Goal: Information Seeking & Learning: Learn about a topic

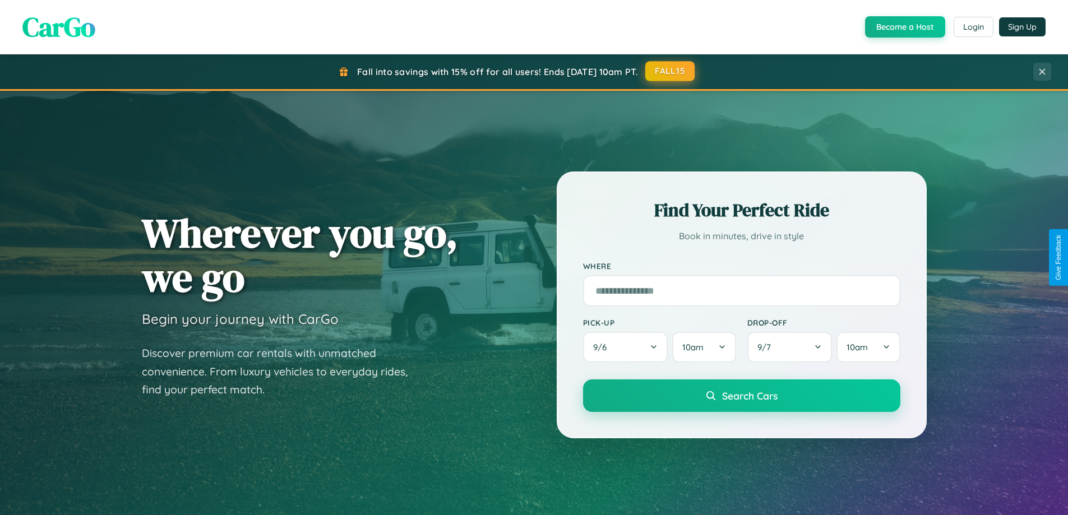
click at [670, 71] on button "FALL15" at bounding box center [669, 71] width 49 height 20
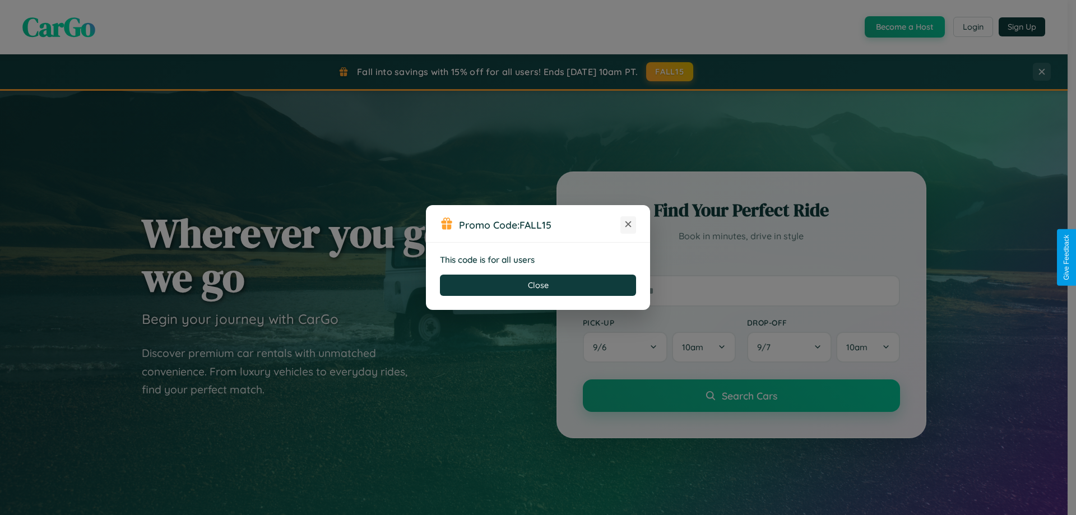
click at [628, 225] on icon at bounding box center [628, 224] width 11 height 11
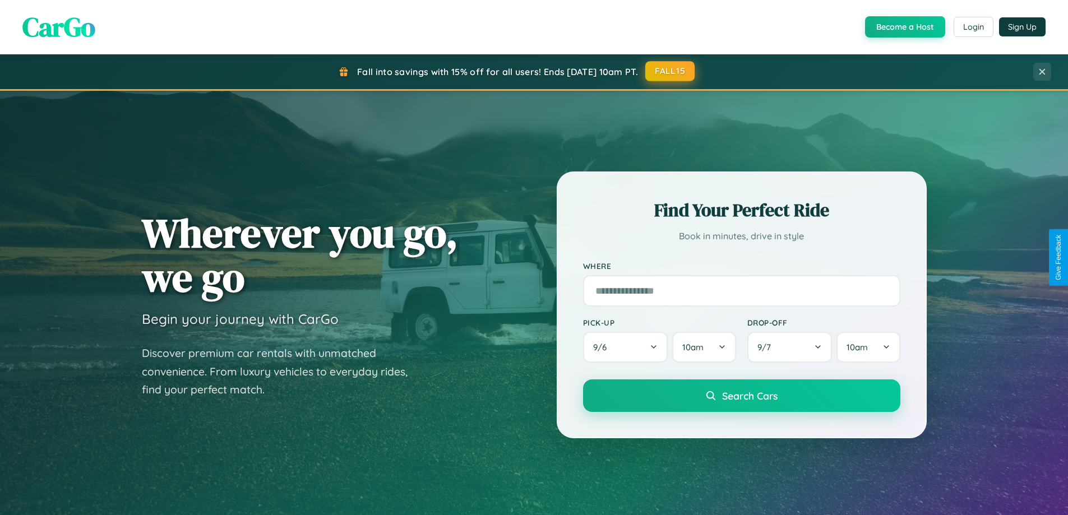
click at [670, 72] on button "FALL15" at bounding box center [669, 71] width 49 height 20
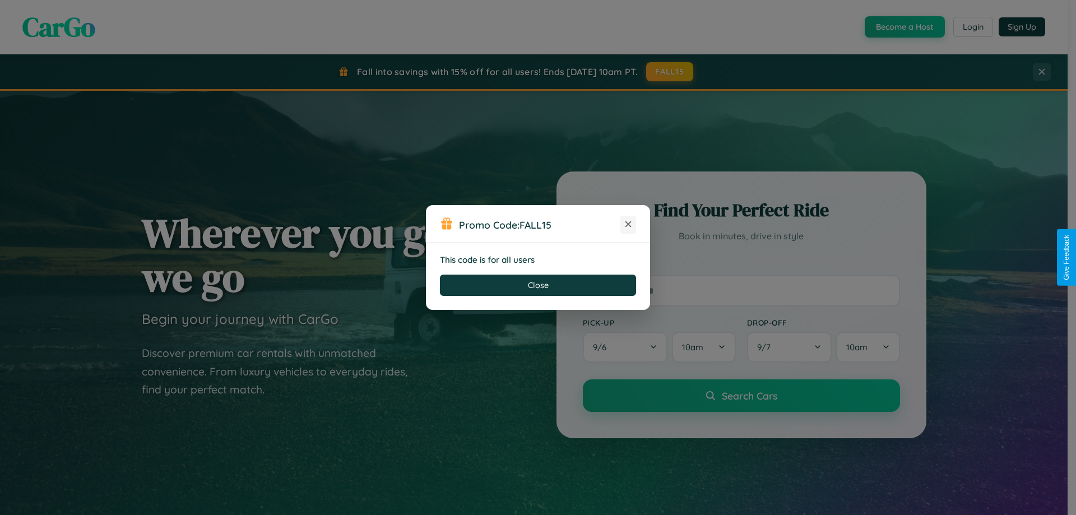
click at [628, 225] on icon at bounding box center [628, 224] width 11 height 11
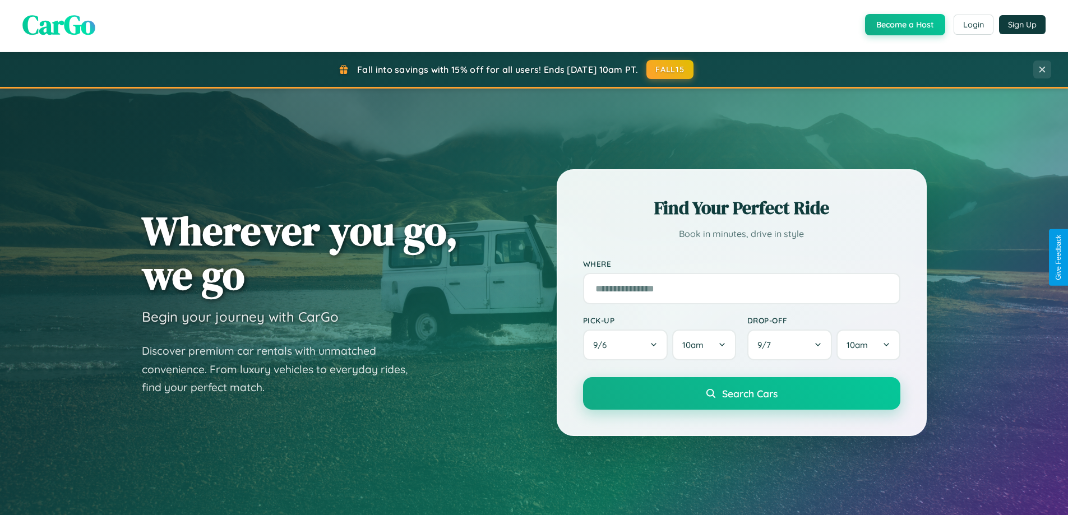
scroll to position [2157, 0]
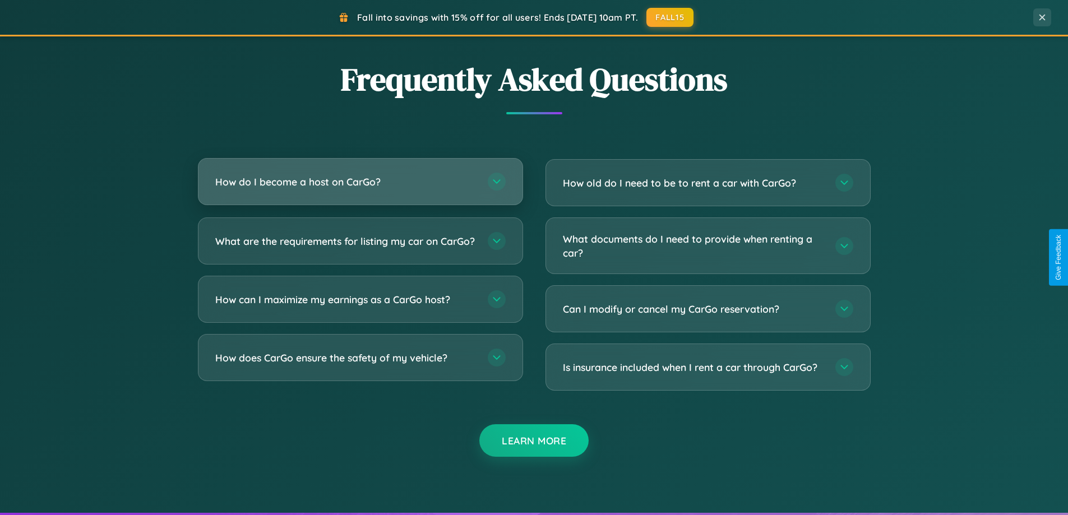
click at [360, 182] on h3 "How do I become a host on CarGo?" at bounding box center [345, 182] width 261 height 14
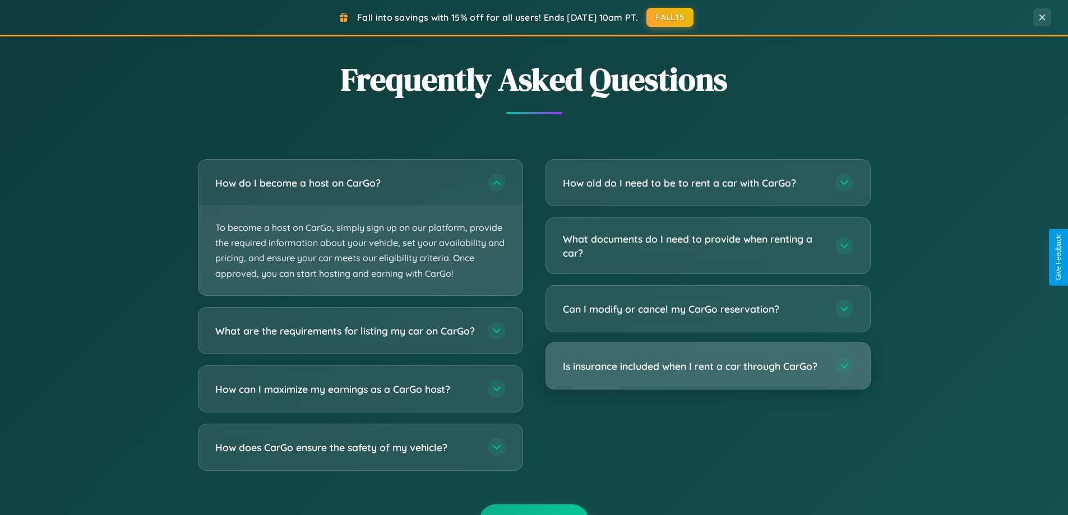
click at [707, 367] on h3 "Is insurance included when I rent a car through CarGo?" at bounding box center [693, 366] width 261 height 14
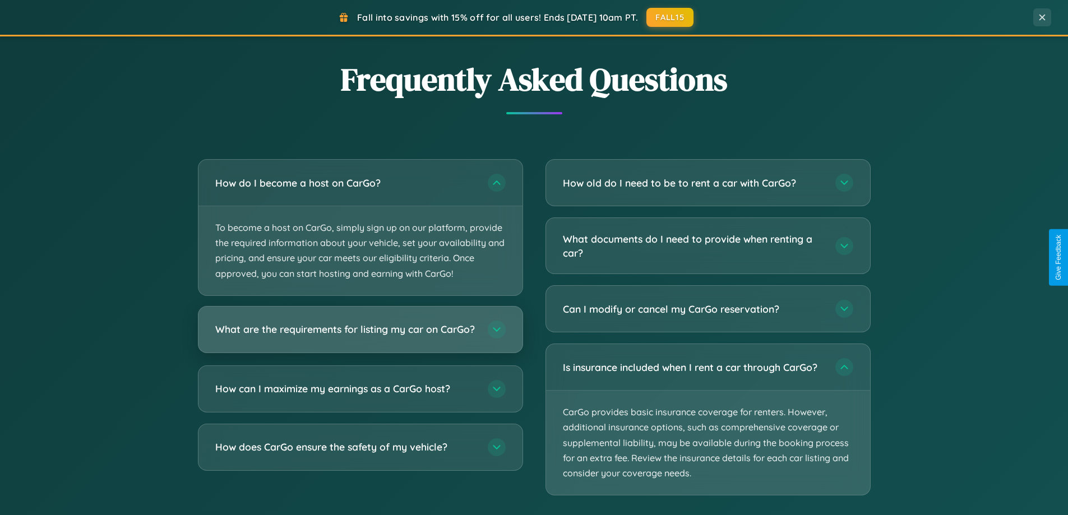
click at [360, 335] on h3 "What are the requirements for listing my car on CarGo?" at bounding box center [345, 329] width 261 height 14
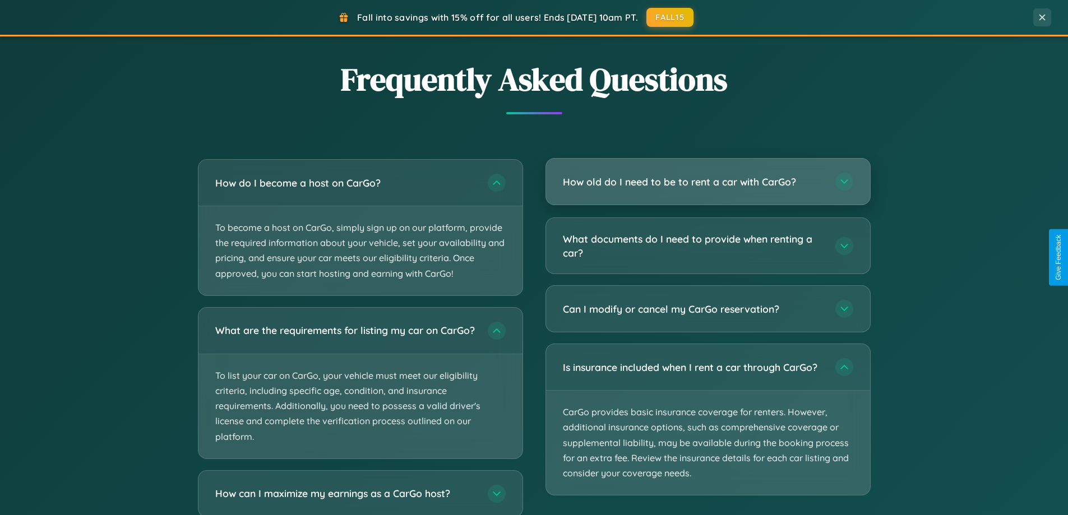
click at [707, 183] on h3 "How old do I need to be to rent a car with CarGo?" at bounding box center [693, 182] width 261 height 14
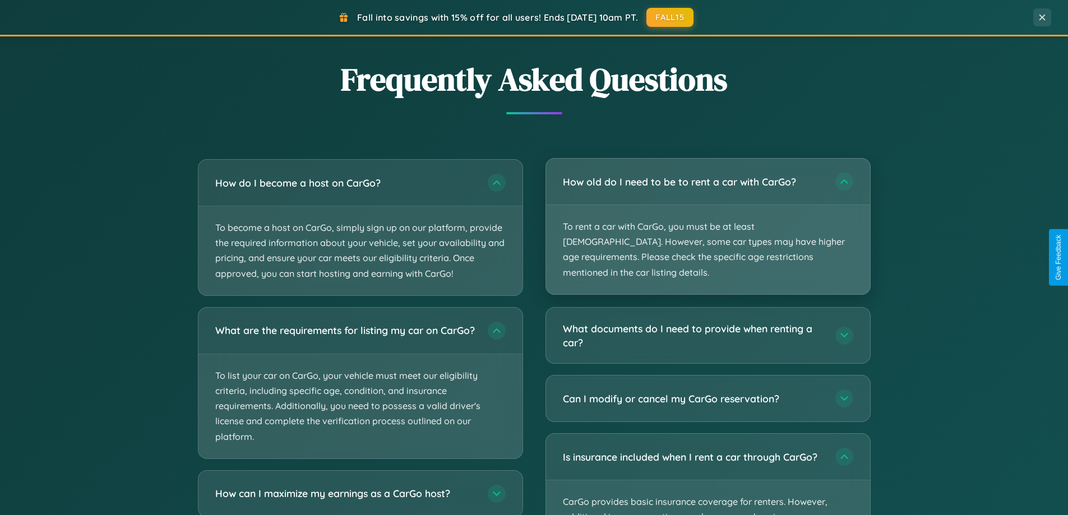
click at [707, 219] on p "To rent a car with CarGo, you must be at least [DEMOGRAPHIC_DATA]. However, som…" at bounding box center [708, 249] width 324 height 89
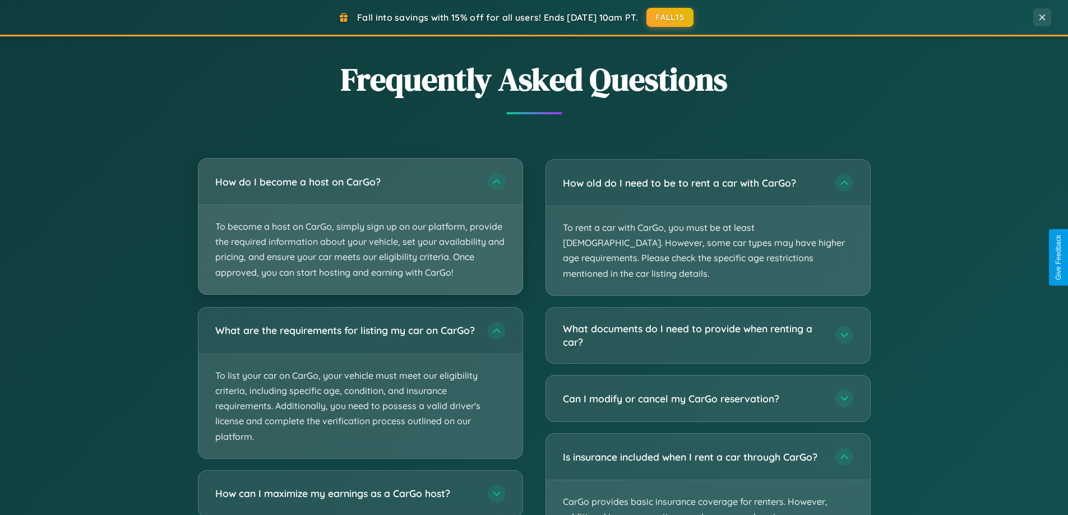
click at [360, 227] on p "To become a host on CarGo, simply sign up on our platform, provide the required…" at bounding box center [360, 249] width 324 height 89
click at [360, 226] on p "To become a host on CarGo, simply sign up on our platform, provide the required…" at bounding box center [360, 249] width 324 height 89
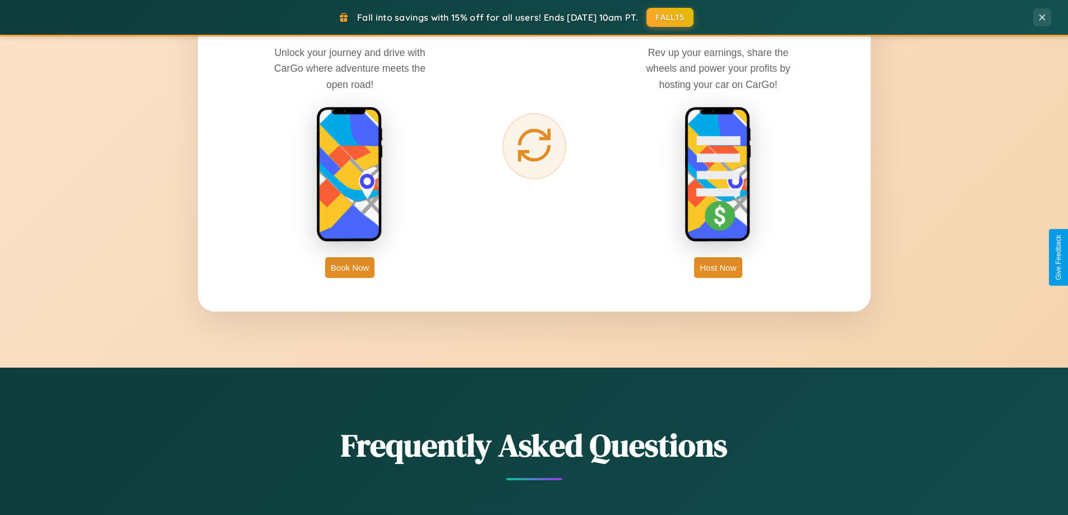
scroll to position [0, 0]
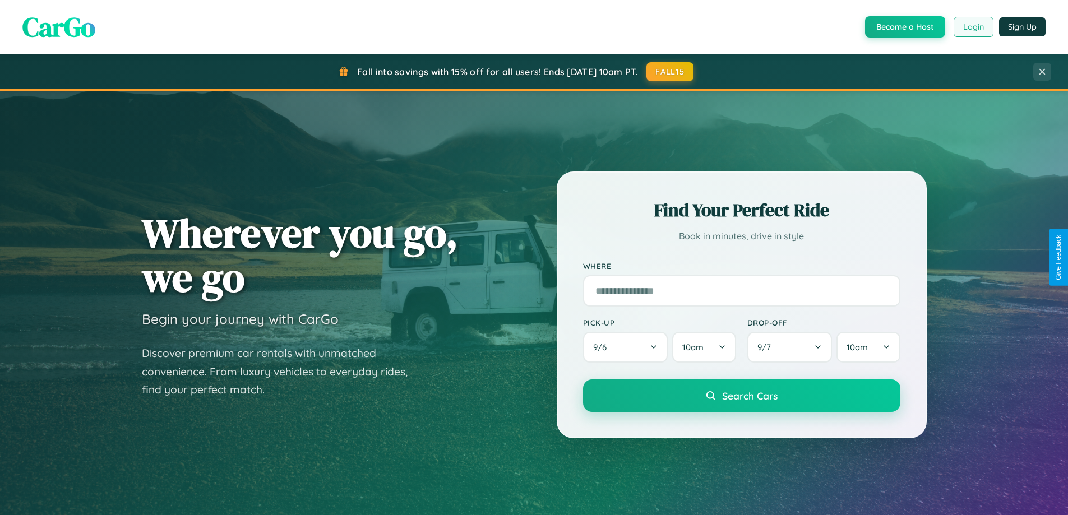
click at [973, 27] on button "Login" at bounding box center [974, 27] width 40 height 20
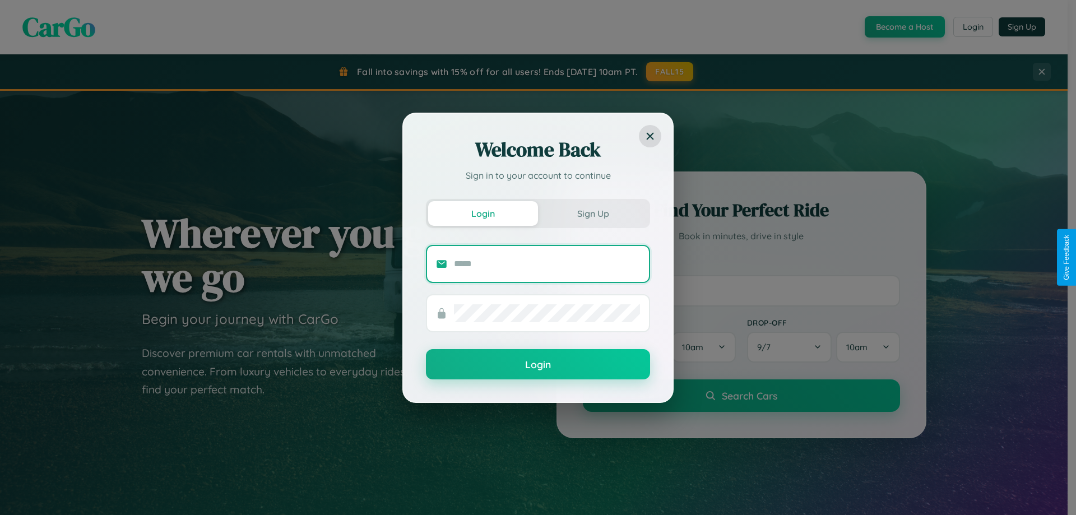
click at [547, 263] on input "text" at bounding box center [547, 264] width 186 height 18
type input "**********"
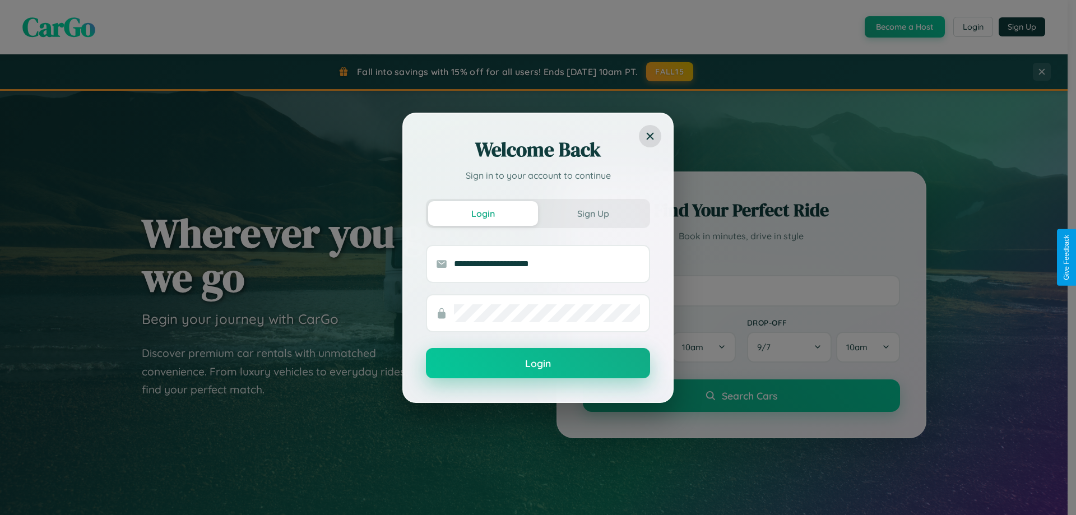
click at [538, 364] on button "Login" at bounding box center [538, 363] width 224 height 30
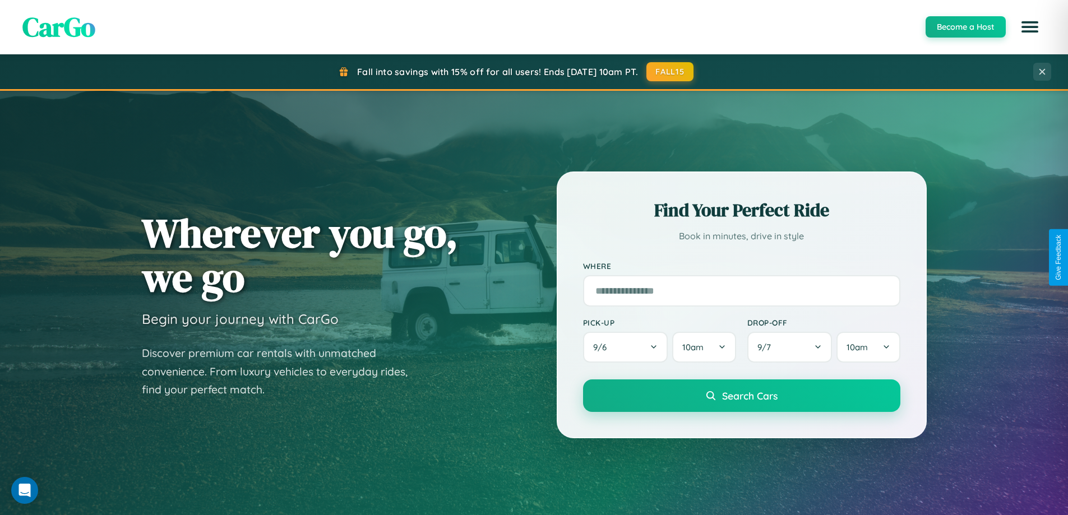
scroll to position [483, 0]
